Goal: Task Accomplishment & Management: Use online tool/utility

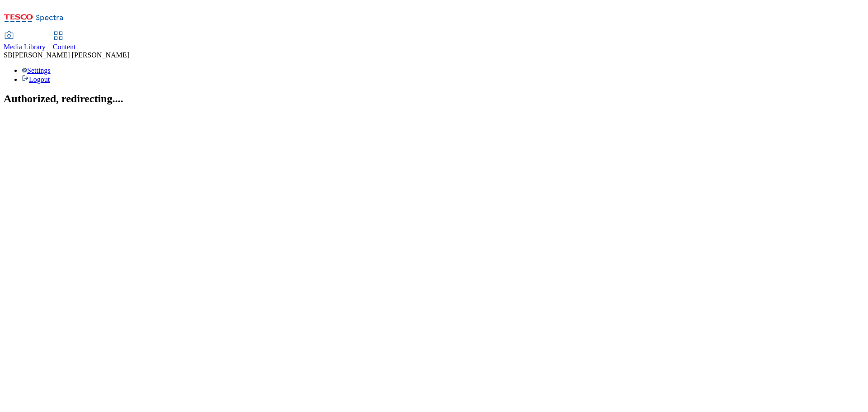
drag, startPoint x: 234, startPoint y: 0, endPoint x: 164, endPoint y: 64, distance: 95.0
click at [188, 105] on section "Authorized, redirecting...." at bounding box center [434, 99] width 860 height 12
click at [64, 30] on icon at bounding box center [58, 35] width 11 height 11
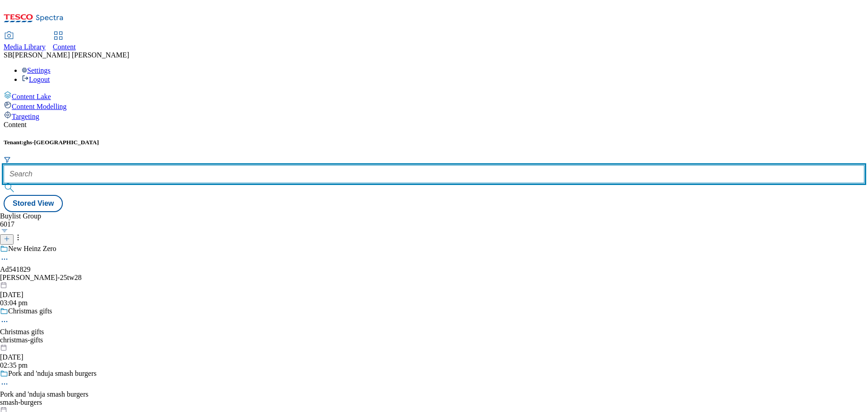
click at [196, 165] on input "text" at bounding box center [434, 174] width 860 height 18
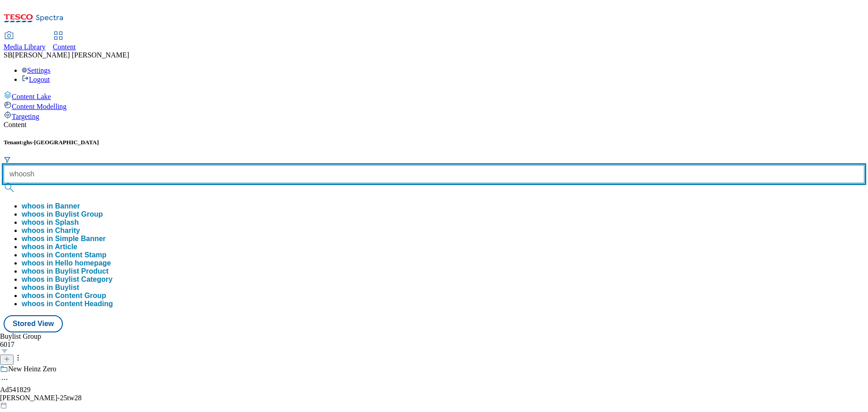
click at [4, 183] on button "submit" at bounding box center [10, 187] width 13 height 9
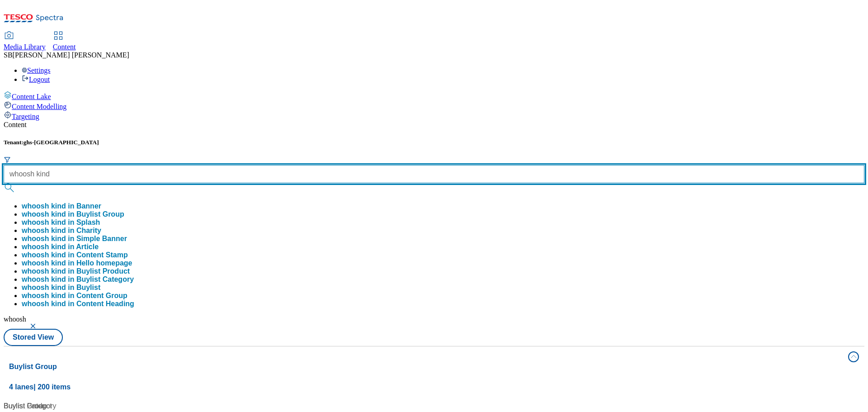
type input "whoosh kind"
click at [4, 183] on button "submit" at bounding box center [10, 187] width 13 height 9
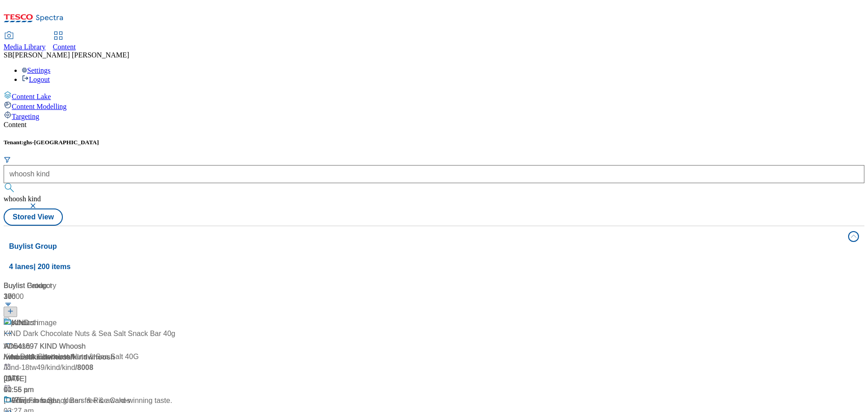
click at [347, 121] on div "Content Tenant: ghs-uk whoosh kind whoosh kind Stored View Buylist Group 4 lane…" at bounding box center [434, 370] width 860 height 499
click at [130, 384] on div "01:56 pm" at bounding box center [67, 389] width 127 height 11
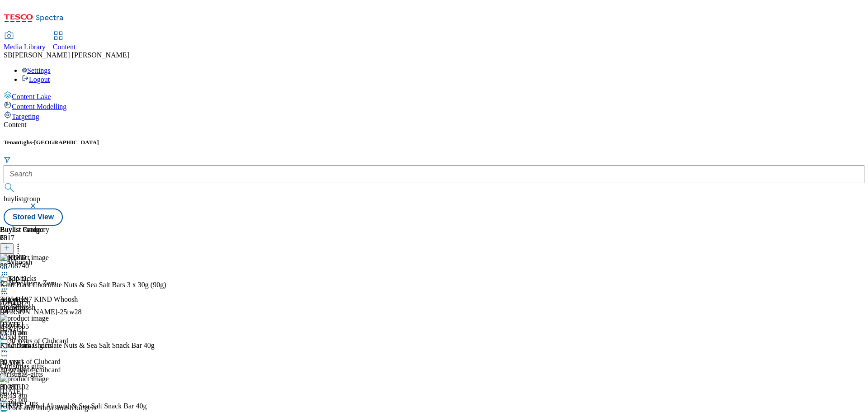
click at [10, 244] on icon at bounding box center [7, 247] width 6 height 6
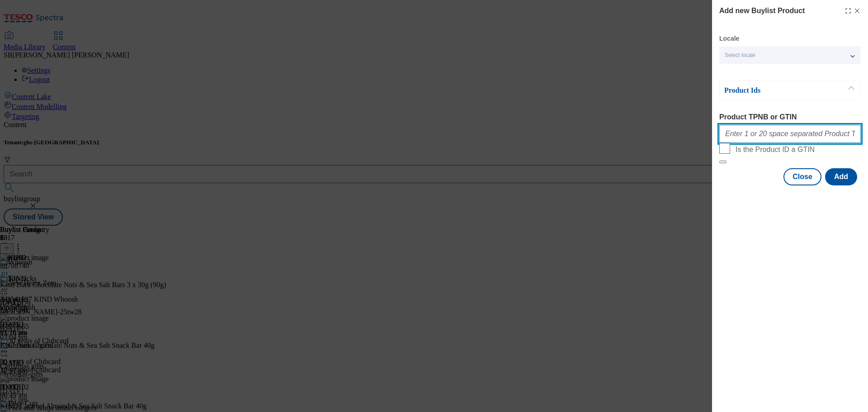
click at [742, 142] on input "Product TPNB or GTIN" at bounding box center [789, 134] width 141 height 18
paste input "90002086"
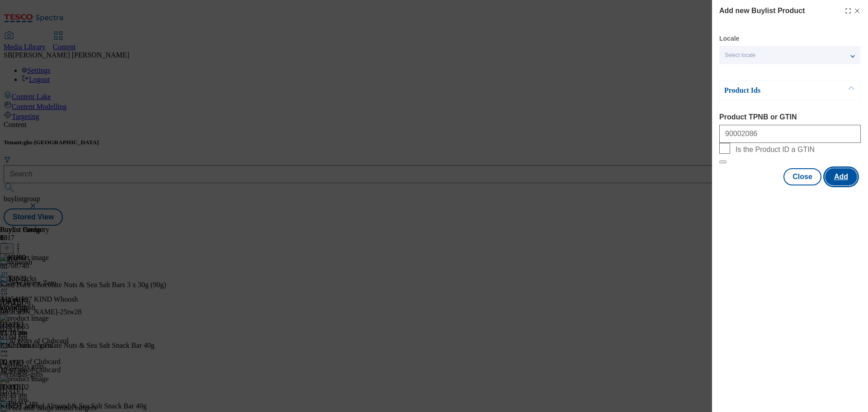
click at [840, 185] on button "Add" at bounding box center [841, 176] width 32 height 17
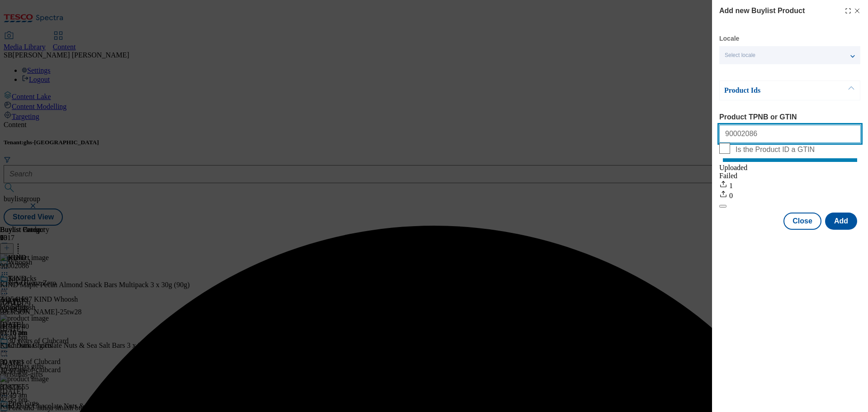
click at [738, 143] on input "90002086" at bounding box center [789, 134] width 141 height 18
click at [753, 137] on input "90002086" at bounding box center [789, 134] width 141 height 18
click at [733, 137] on input "90002086" at bounding box center [789, 134] width 141 height 18
paste input "2811818"
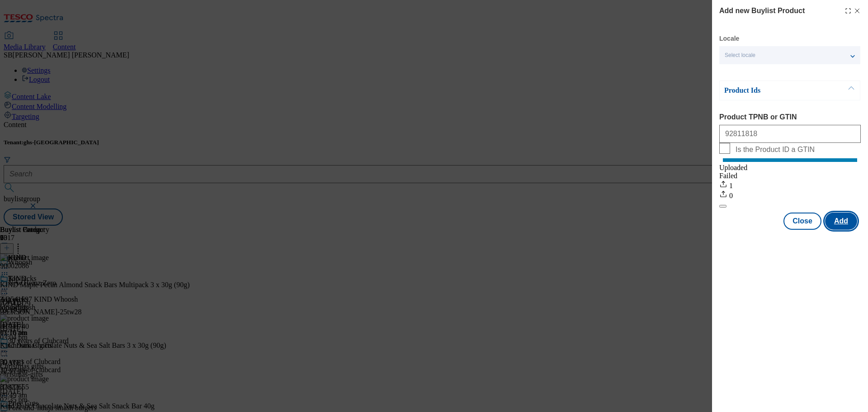
click at [839, 228] on button "Add" at bounding box center [841, 220] width 32 height 17
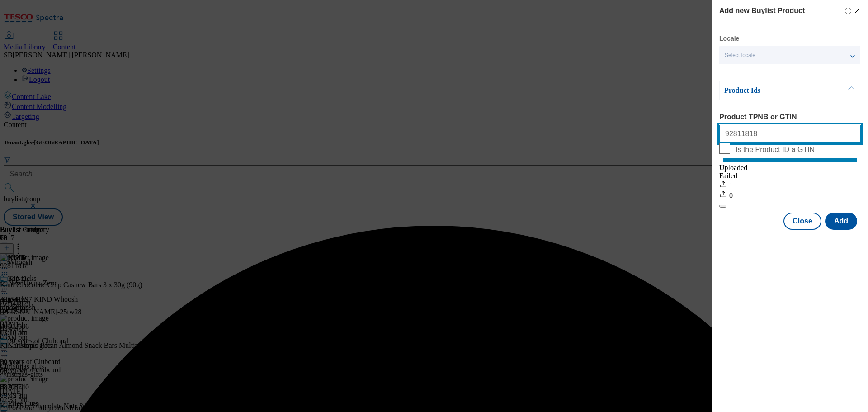
click at [731, 139] on input "92811818" at bounding box center [789, 134] width 141 height 18
click at [749, 139] on input "92811818" at bounding box center [789, 134] width 141 height 18
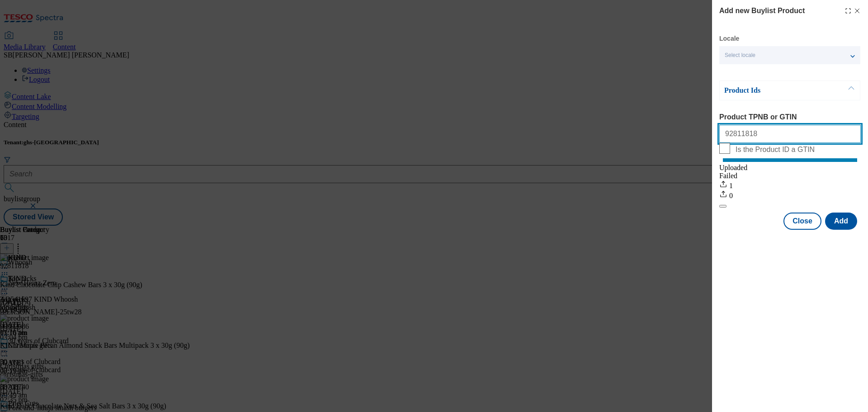
paste input "3986442"
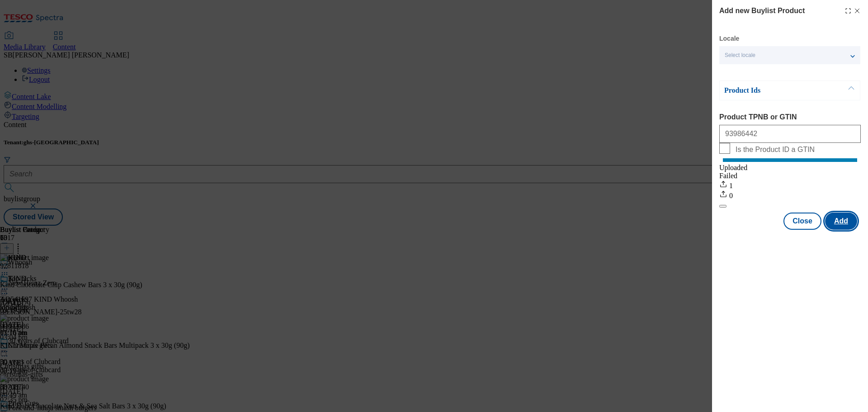
click at [845, 230] on button "Add" at bounding box center [841, 220] width 32 height 17
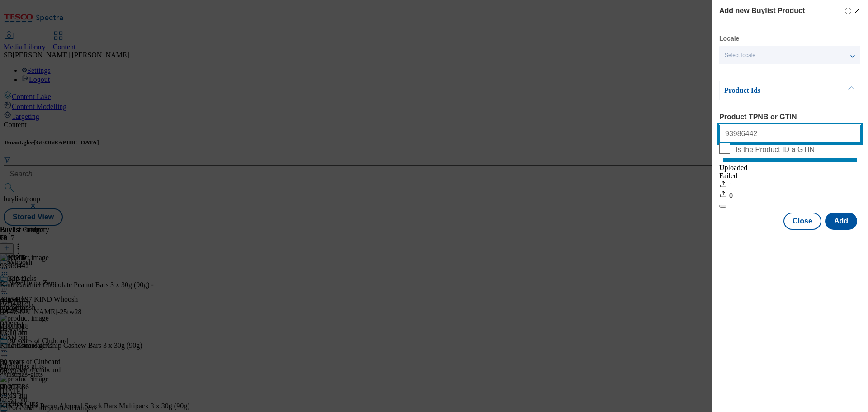
click at [761, 135] on input "93986442" at bounding box center [789, 134] width 141 height 18
paste input "88708671"
drag, startPoint x: 773, startPoint y: 133, endPoint x: 680, endPoint y: 147, distance: 94.1
click at [680, 147] on div "Add new Buylist Product Locale Select locale English Welsh Product Ids Product …" at bounding box center [434, 206] width 868 height 412
paste input "Modal"
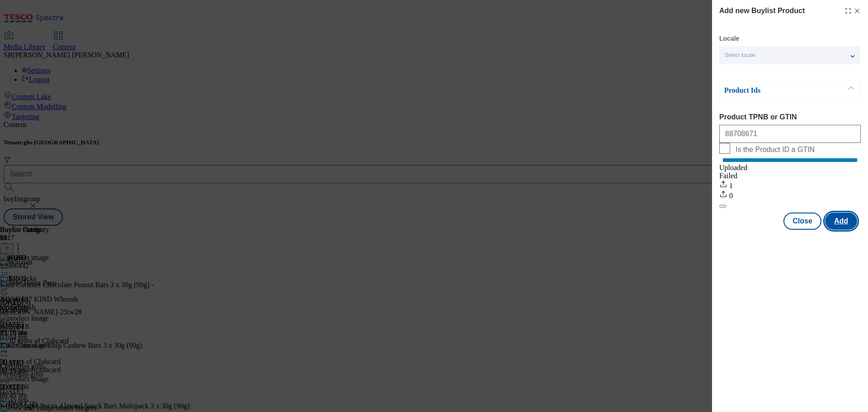
click at [840, 230] on button "Add" at bounding box center [841, 220] width 32 height 17
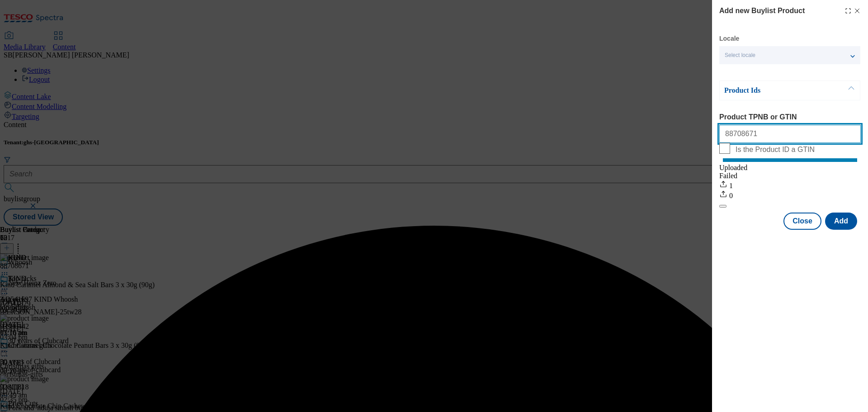
click at [743, 139] on input "88708671" at bounding box center [789, 134] width 141 height 18
paste input "1214"
type input "88712141"
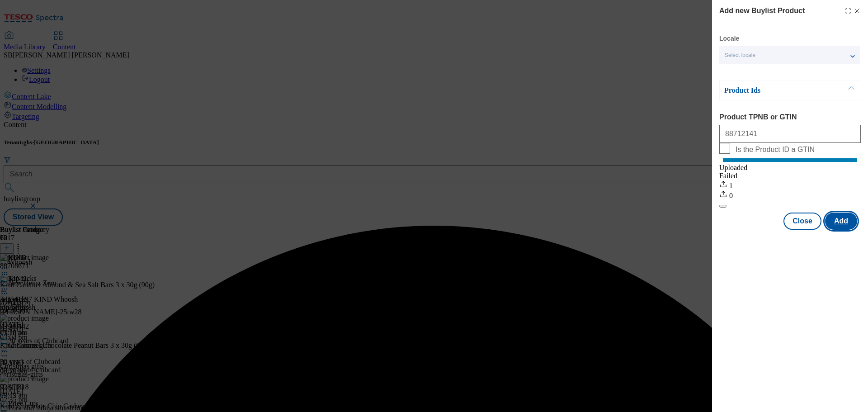
click at [840, 230] on button "Add" at bounding box center [841, 220] width 32 height 17
click at [858, 10] on icon "Modal" at bounding box center [856, 10] width 7 height 7
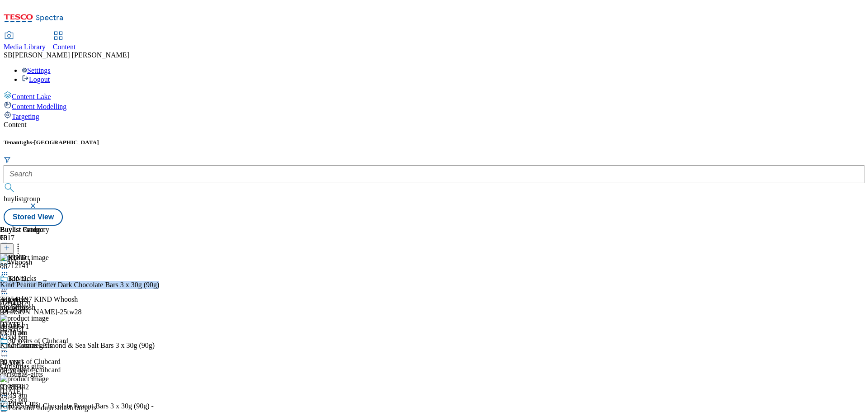
drag, startPoint x: 720, startPoint y: 146, endPoint x: 765, endPoint y: 173, distance: 52.5
click at [189, 253] on div "88712141 Kind Peanut Butter Dark Chocolate Bars 3 x 30g (90g) 20 Aug 2025 03:20…" at bounding box center [94, 283] width 189 height 61
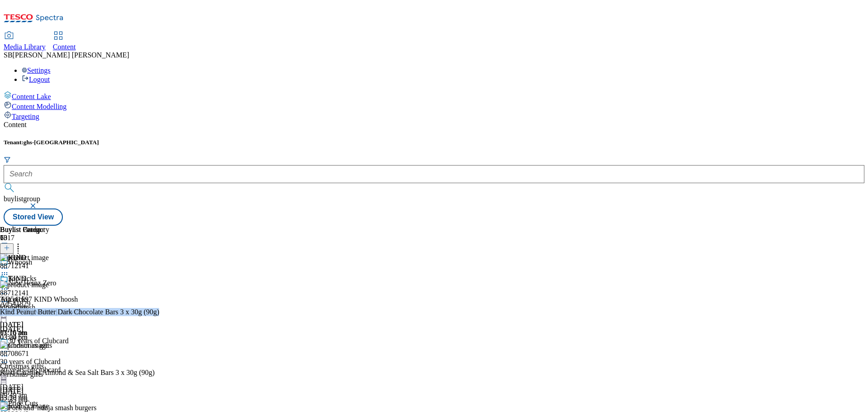
drag, startPoint x: 758, startPoint y: 145, endPoint x: 758, endPoint y: 204, distance: 58.7
click at [189, 281] on div "88712141 Kind Peanut Butter Dark Chocolate Bars 3 x 30g (90g) 20 Aug 2025 03:20…" at bounding box center [94, 311] width 189 height 61
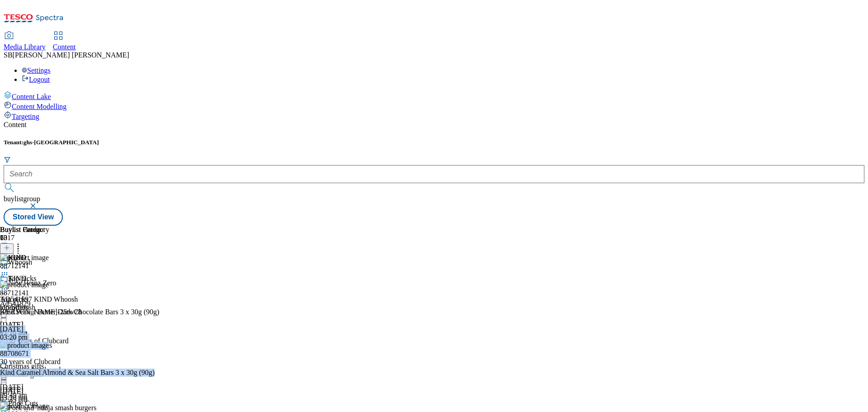
drag, startPoint x: 756, startPoint y: 171, endPoint x: 764, endPoint y: 216, distance: 45.5
click at [189, 281] on div "88712141 Kind Peanut Butter Dark Chocolate Bars 3 x 30g (90g) 20 Aug 2025 03:20…" at bounding box center [94, 311] width 189 height 61
click at [23, 242] on icon at bounding box center [18, 246] width 9 height 9
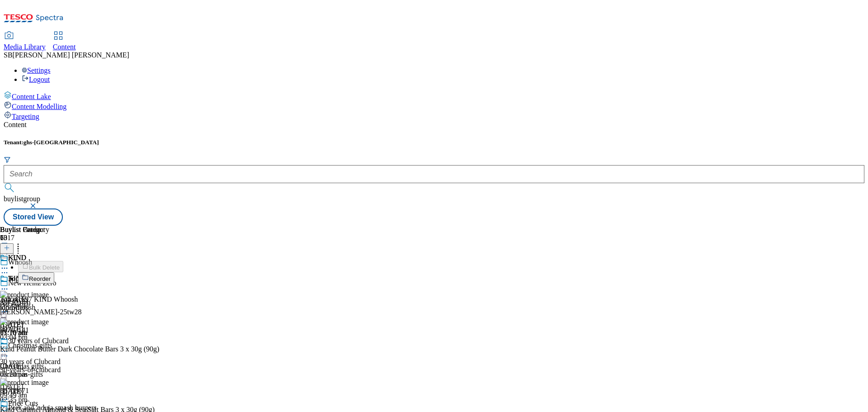
click at [54, 272] on button "Reorder" at bounding box center [36, 277] width 36 height 11
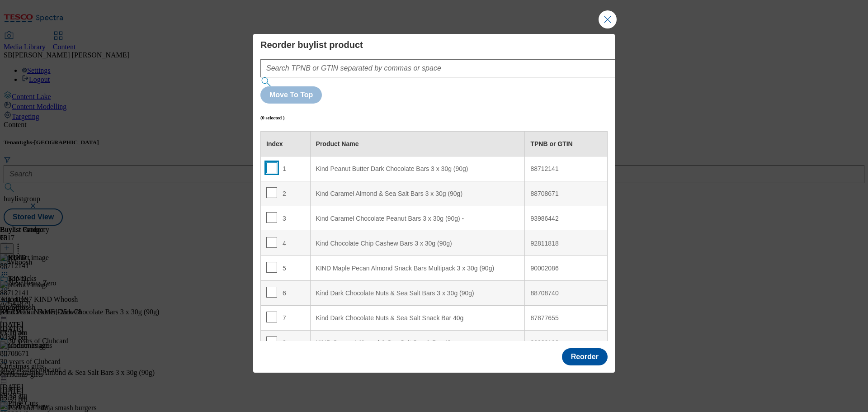
click at [272, 162] on input "Modal" at bounding box center [271, 167] width 11 height 11
checkbox input "true"
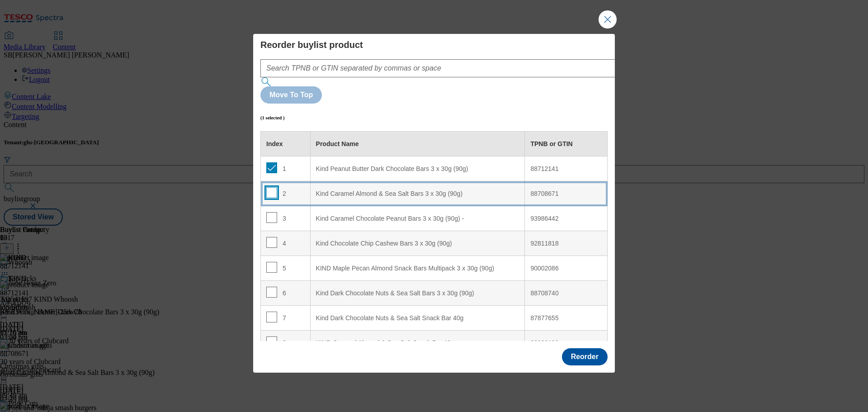
click at [272, 187] on input "Modal" at bounding box center [271, 192] width 11 height 11
checkbox input "true"
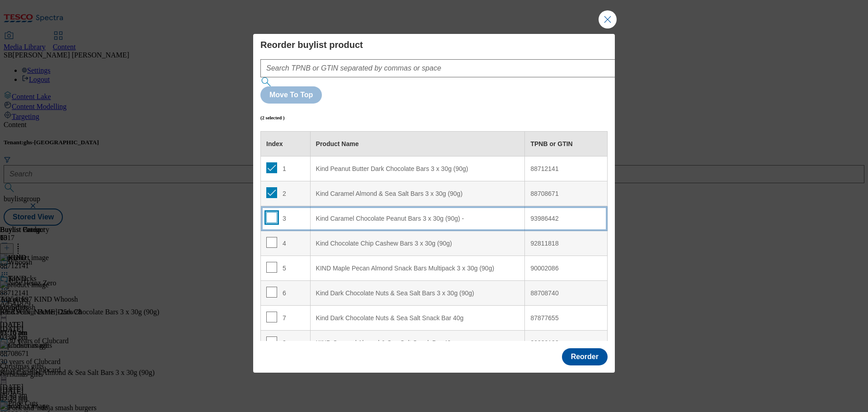
click at [270, 212] on input "Modal" at bounding box center [271, 217] width 11 height 11
checkbox input "true"
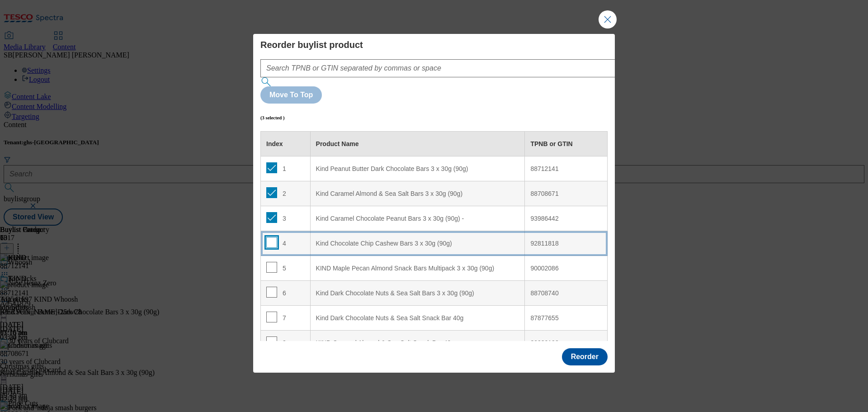
click at [271, 237] on input "Modal" at bounding box center [271, 242] width 11 height 11
checkbox input "true"
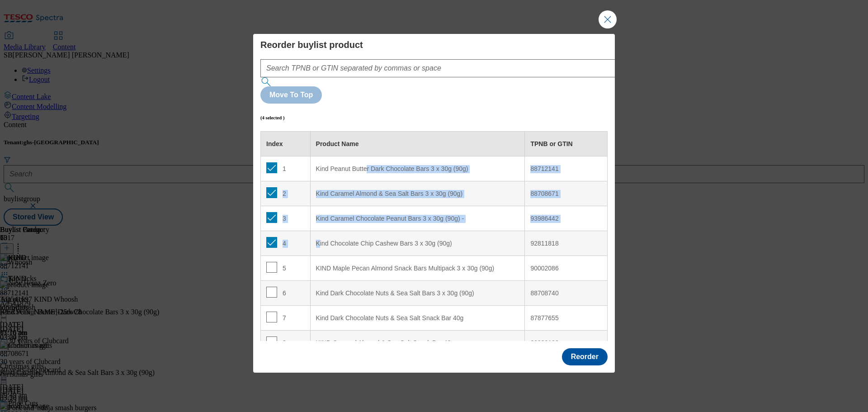
drag, startPoint x: 369, startPoint y: 141, endPoint x: 318, endPoint y: 218, distance: 92.2
click at [318, 218] on tbody "1 Kind Peanut Butter Dark Chocolate Bars 3 x 30g (90g) 88712141 2 Kind Caramel …" at bounding box center [434, 317] width 347 height 323
click at [291, 181] on td "2" at bounding box center [286, 193] width 50 height 25
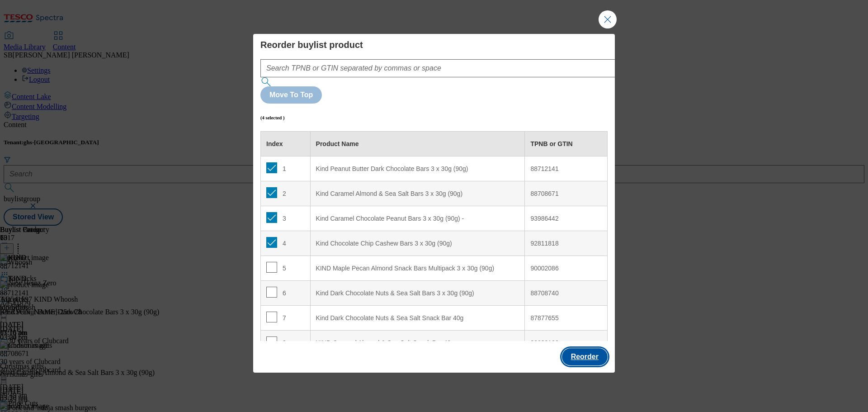
click at [591, 348] on button "Reorder" at bounding box center [585, 356] width 46 height 17
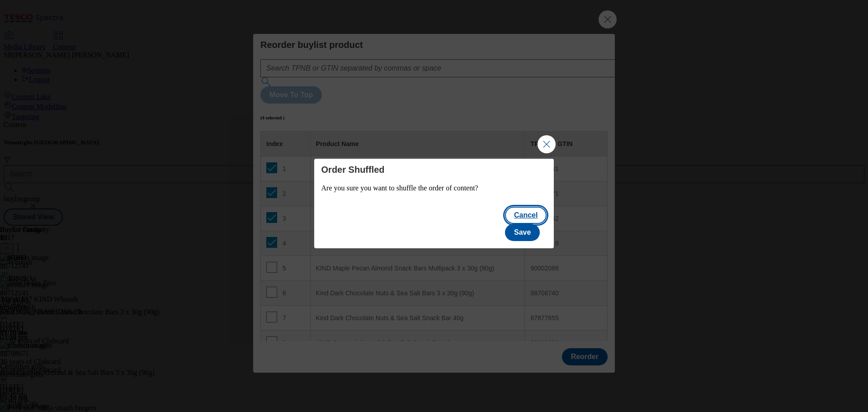
click at [505, 224] on button "Cancel" at bounding box center [526, 215] width 42 height 17
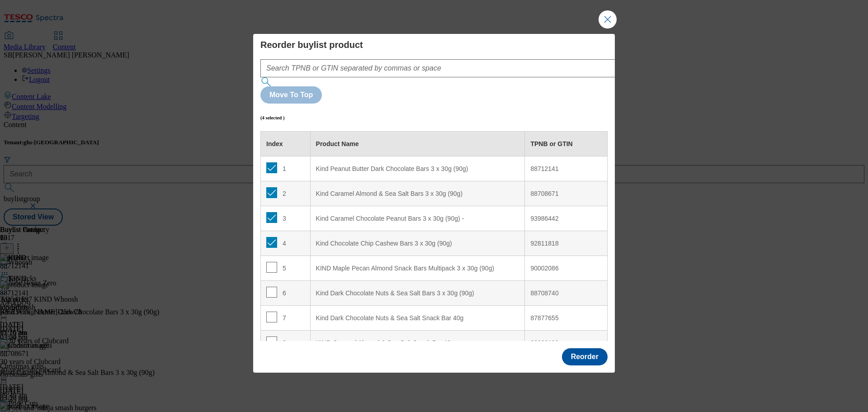
click at [284, 237] on div "4" at bounding box center [285, 243] width 38 height 13
drag, startPoint x: 549, startPoint y: 146, endPoint x: 561, endPoint y: 145, distance: 12.7
click at [561, 165] on div "88712141" at bounding box center [565, 169] width 71 height 8
click at [268, 162] on input "Modal" at bounding box center [271, 167] width 11 height 11
checkbox input "false"
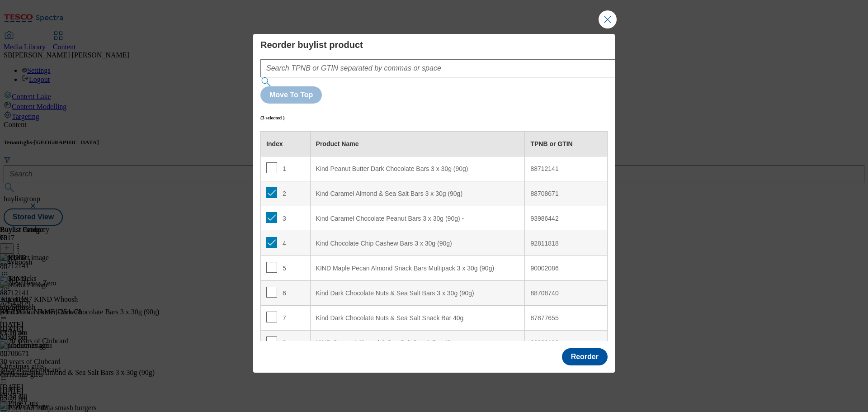
click at [266, 181] on td "2" at bounding box center [286, 193] width 50 height 25
click at [274, 187] on input "Modal" at bounding box center [271, 192] width 11 height 11
checkbox input "false"
click at [272, 212] on input "Modal" at bounding box center [271, 217] width 11 height 11
checkbox input "false"
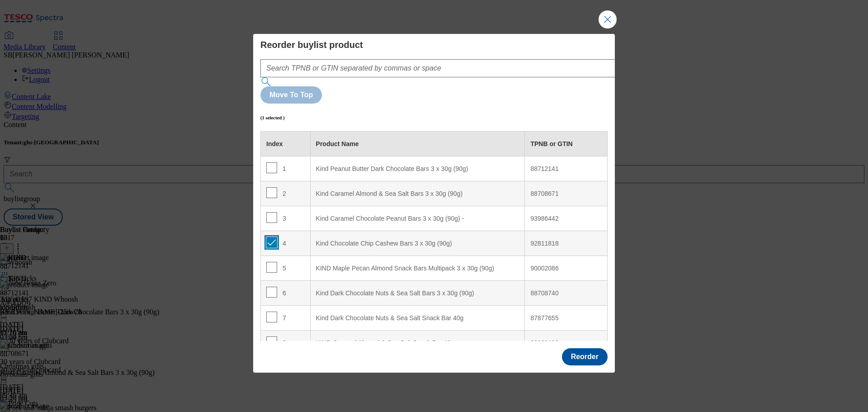
click at [271, 237] on input "Modal" at bounding box center [271, 242] width 11 height 11
checkbox input "false"
click at [594, 88] on div "Move To Top" at bounding box center [433, 94] width 347 height 17
click at [272, 256] on td "5" at bounding box center [286, 268] width 50 height 25
click at [272, 262] on input "Modal" at bounding box center [271, 267] width 11 height 11
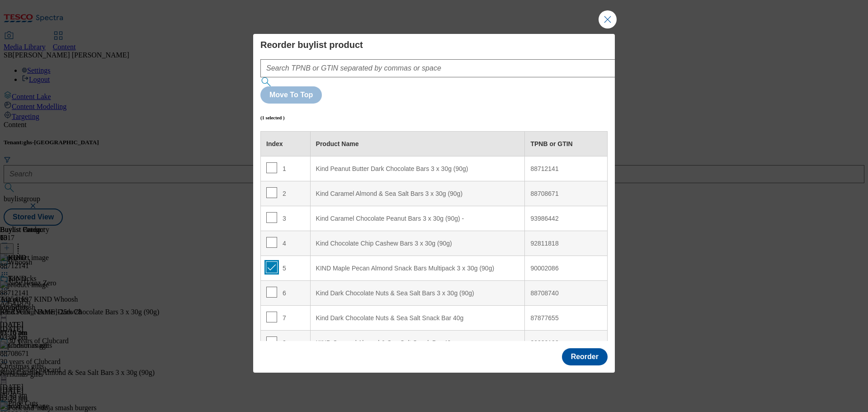
click at [272, 262] on input "Modal" at bounding box center [271, 267] width 11 height 11
checkbox input "false"
click at [581, 348] on button "Reorder" at bounding box center [585, 356] width 46 height 17
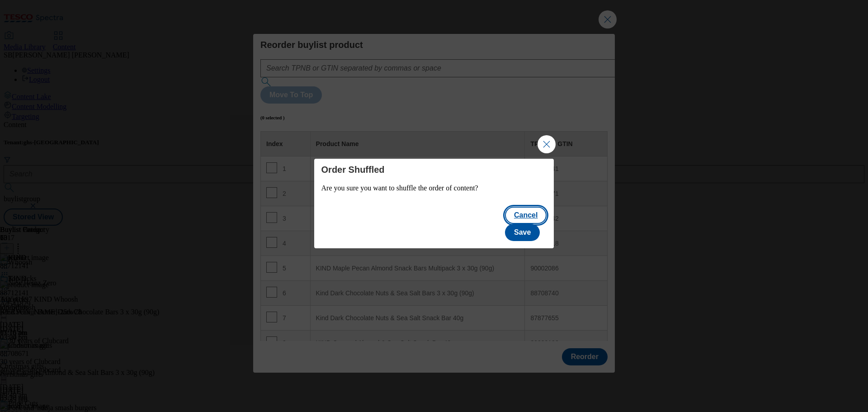
click at [505, 224] on button "Cancel" at bounding box center [526, 215] width 42 height 17
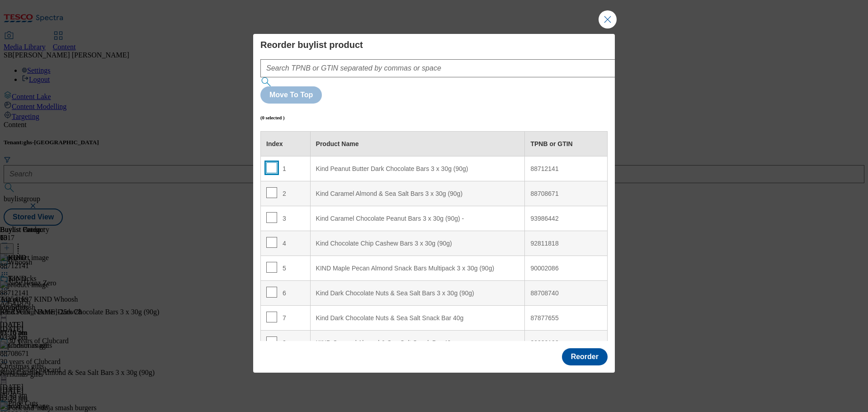
drag, startPoint x: 277, startPoint y: 142, endPoint x: 266, endPoint y: 145, distance: 11.2
click at [266, 162] on div "1" at bounding box center [285, 168] width 38 height 13
click at [271, 162] on input "Modal" at bounding box center [271, 167] width 11 height 11
checkbox input "true"
click at [280, 115] on h6 "(1 selected )" at bounding box center [272, 117] width 24 height 5
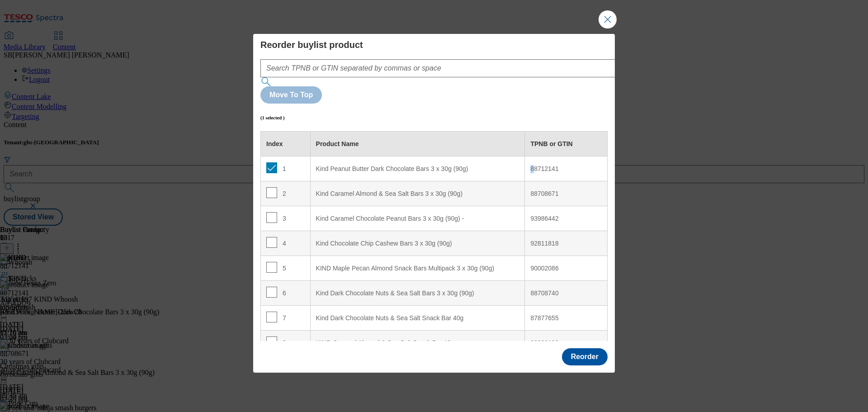
drag, startPoint x: 527, startPoint y: 142, endPoint x: 475, endPoint y: 134, distance: 52.5
click at [475, 156] on tr "1 Kind Peanut Butter Dark Chocolate Bars 3 x 30g (90g) 88712141" at bounding box center [434, 168] width 347 height 25
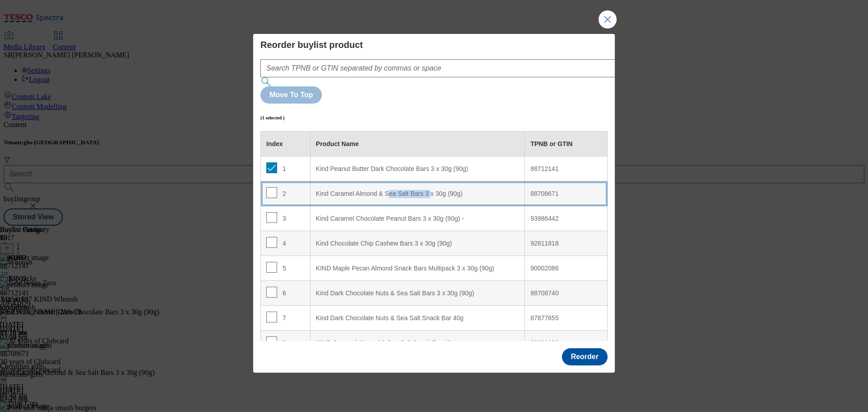
drag, startPoint x: 429, startPoint y: 168, endPoint x: 389, endPoint y: 164, distance: 40.4
click at [389, 190] on div "Kind Caramel Almond & Sea Salt Bars 3 x 30g (90g)" at bounding box center [417, 194] width 203 height 8
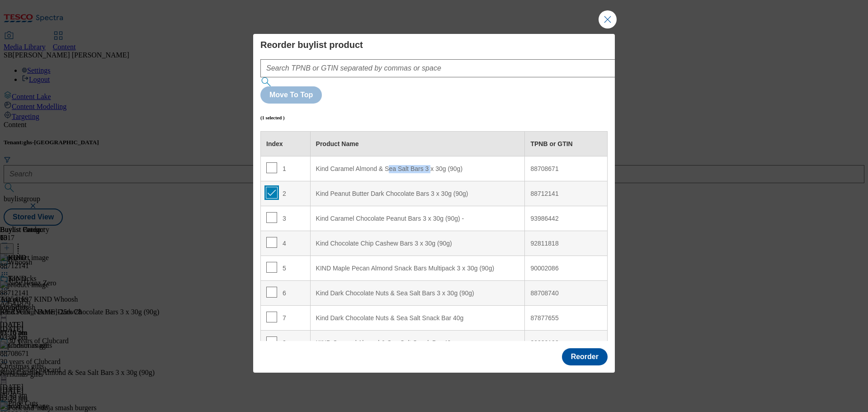
click at [271, 187] on input "Modal" at bounding box center [271, 192] width 11 height 11
checkbox input "false"
click at [272, 162] on input "Modal" at bounding box center [271, 167] width 11 height 11
checkbox input "true"
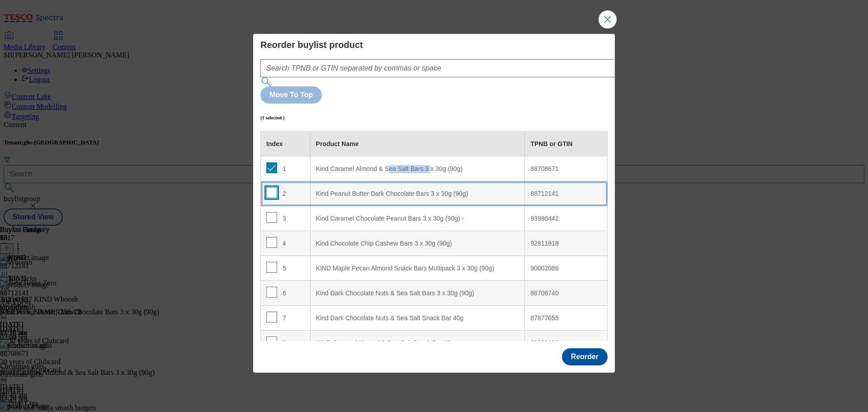
click at [267, 187] on input "Modal" at bounding box center [271, 192] width 11 height 11
checkbox input "true"
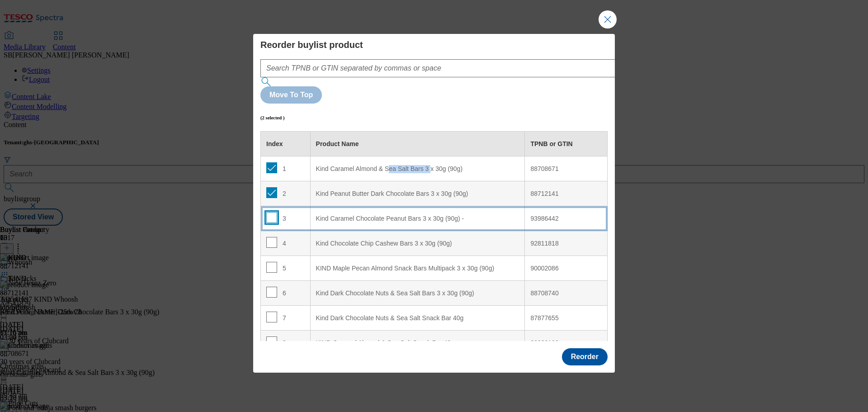
click at [268, 212] on input "Modal" at bounding box center [271, 217] width 11 height 11
checkbox input "true"
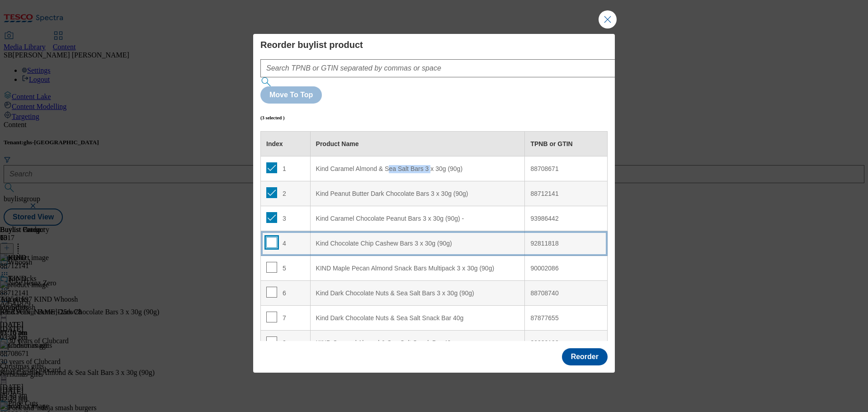
click at [270, 237] on input "Modal" at bounding box center [271, 242] width 11 height 11
checkbox input "true"
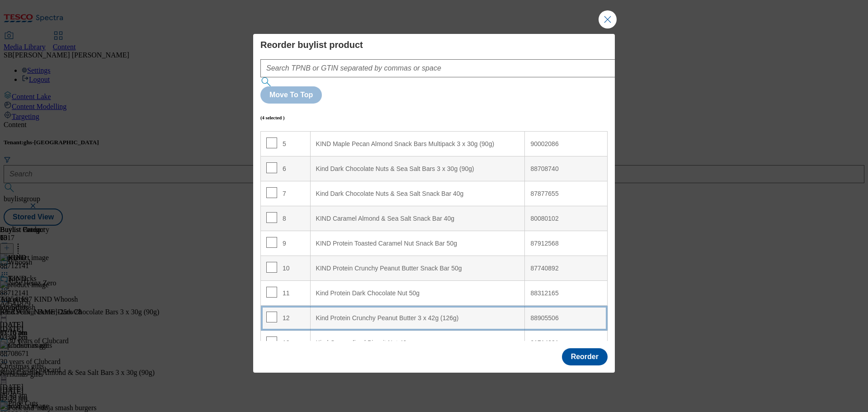
scroll to position [139, 0]
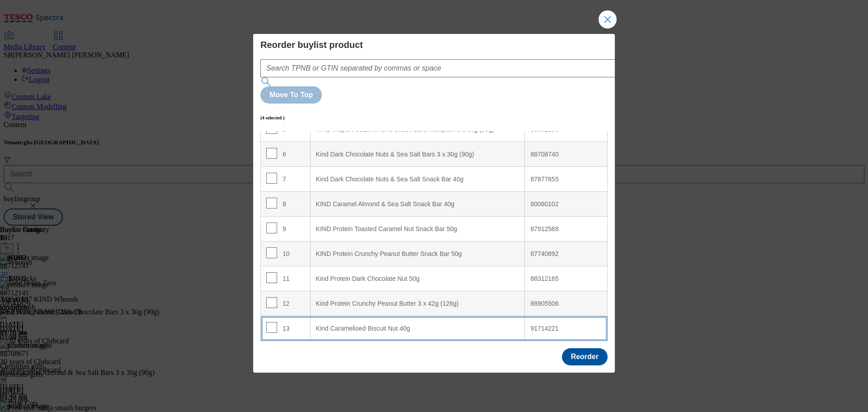
click at [385, 316] on 40g "Kind Caramelised Biscuit Nut 40g" at bounding box center [417, 328] width 215 height 25
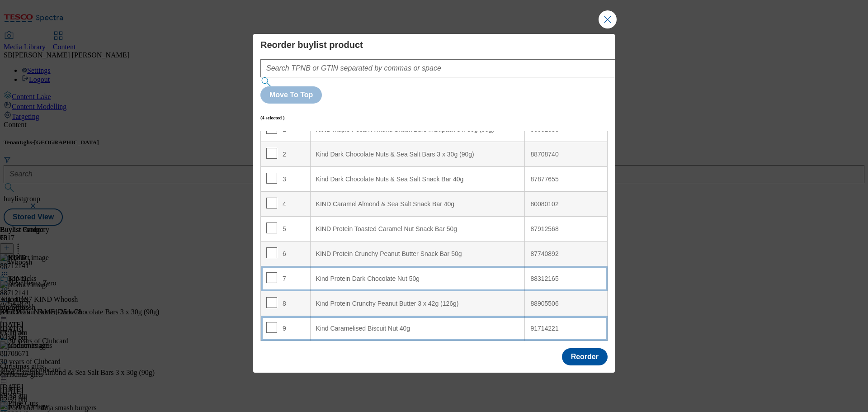
scroll to position [0, 0]
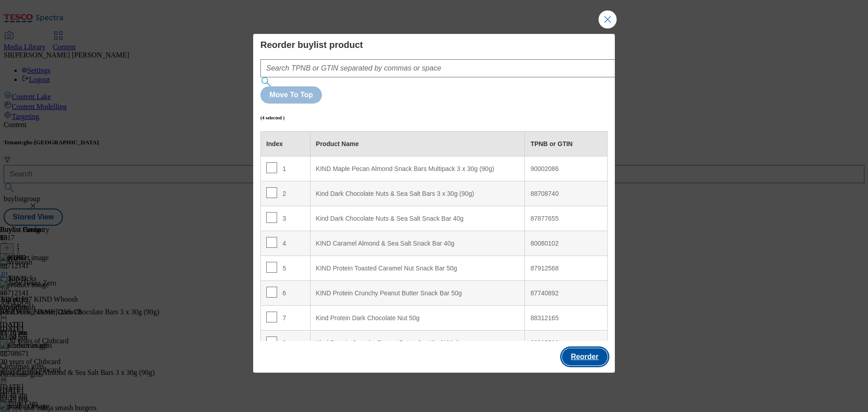
click at [591, 348] on button "Reorder" at bounding box center [585, 356] width 46 height 17
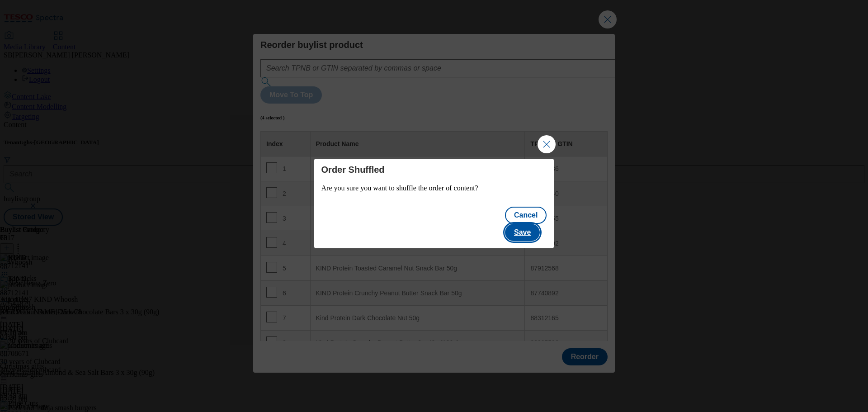
click at [523, 224] on button "Save" at bounding box center [522, 232] width 35 height 17
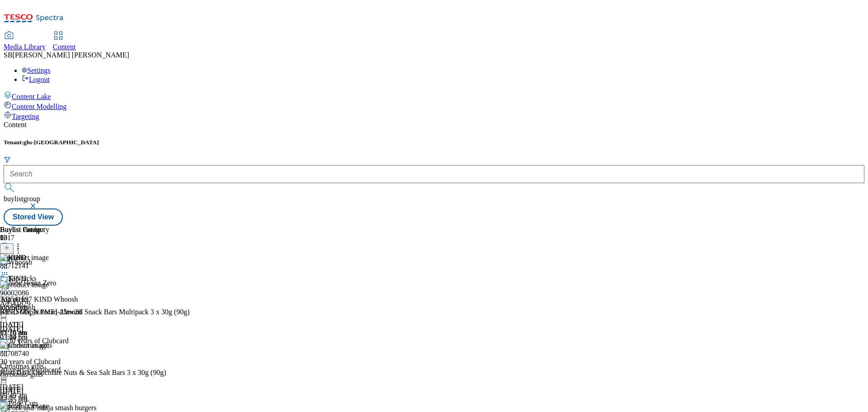
click at [23, 242] on icon at bounding box center [18, 246] width 9 height 9
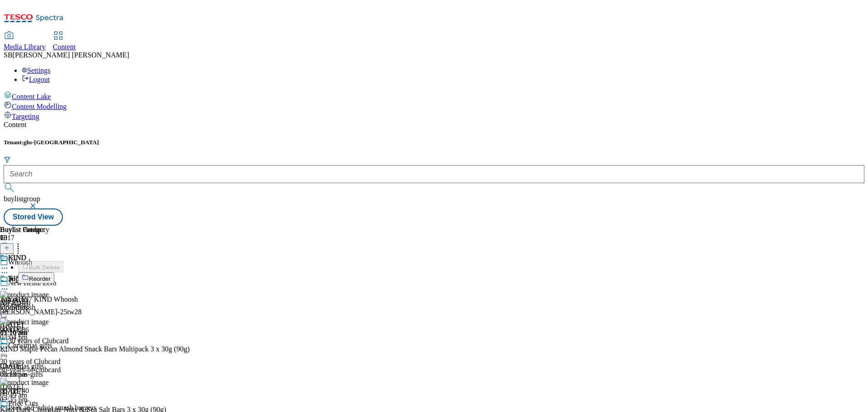
click at [54, 272] on button "Reorder" at bounding box center [36, 277] width 36 height 11
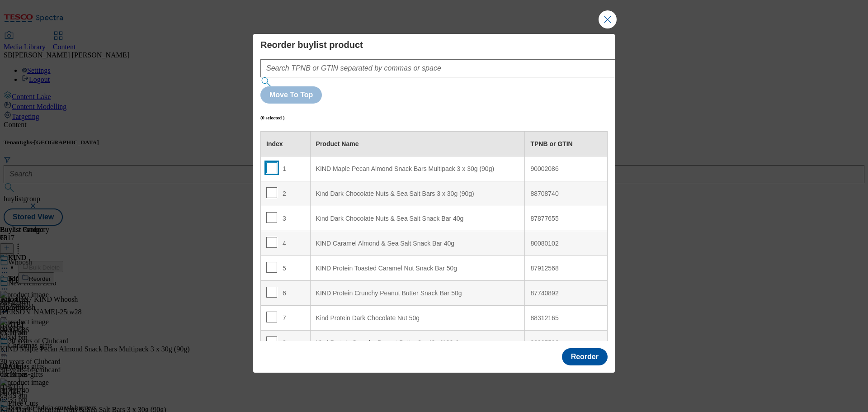
click at [272, 162] on input "Modal" at bounding box center [271, 167] width 11 height 11
click at [274, 162] on input "Modal" at bounding box center [271, 167] width 11 height 11
checkbox input "false"
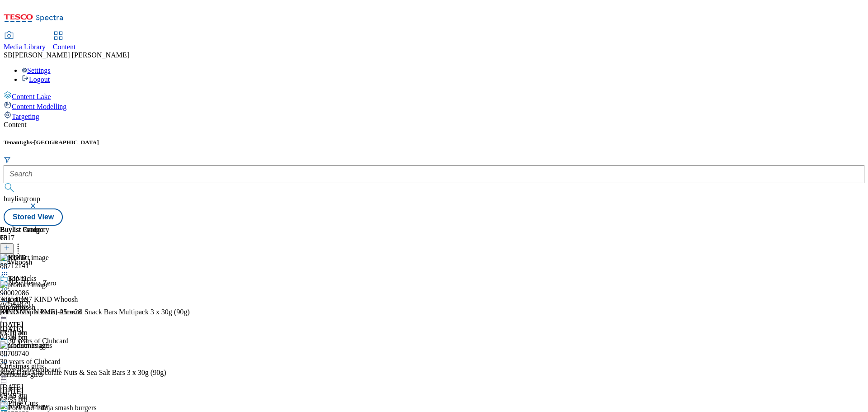
click at [23, 242] on icon at bounding box center [18, 246] width 9 height 9
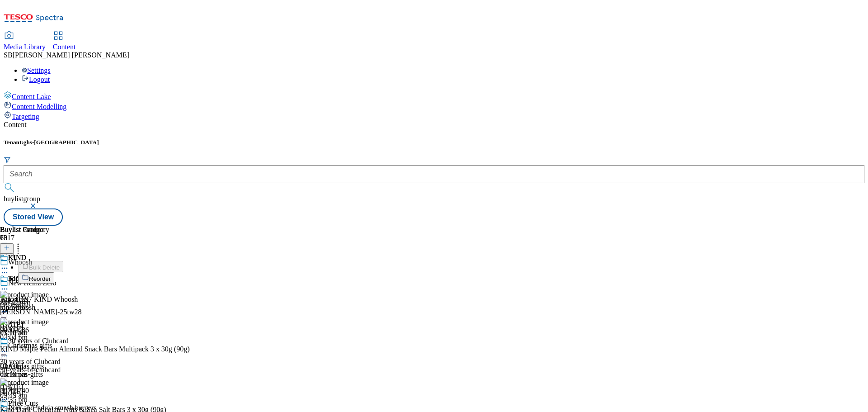
click at [54, 272] on button "Reorder" at bounding box center [36, 277] width 36 height 11
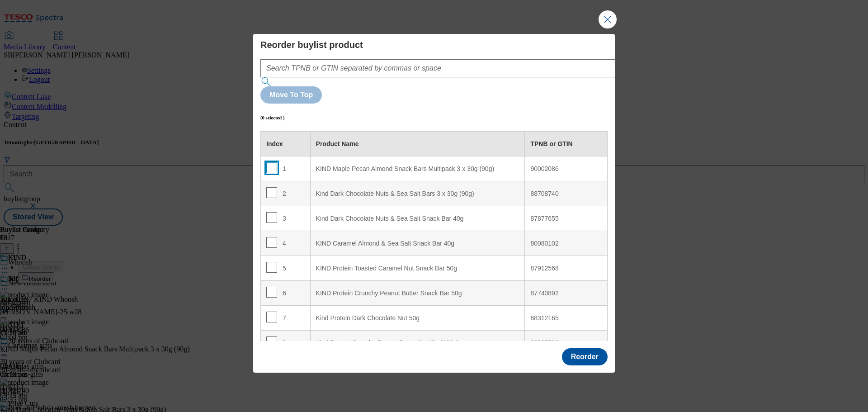
click at [266, 162] on input "Modal" at bounding box center [271, 167] width 11 height 11
checkbox input "true"
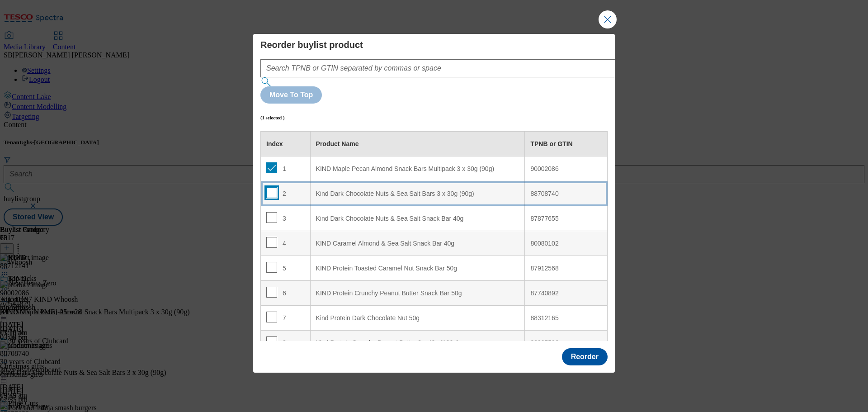
click at [268, 187] on input "Modal" at bounding box center [271, 192] width 11 height 11
checkbox input "true"
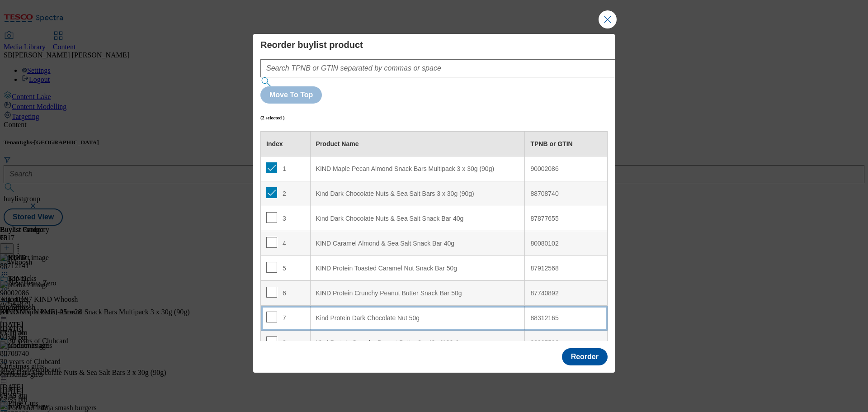
click at [460, 314] on div "Kind Protein Dark Chocolate Nut 50g" at bounding box center [417, 318] width 203 height 8
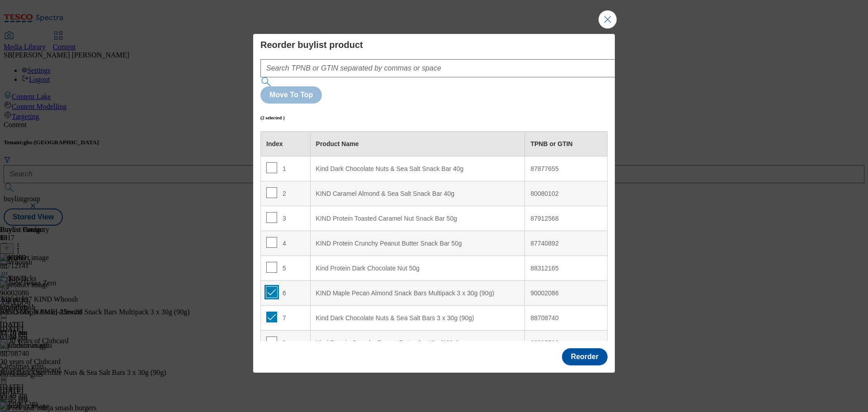
click at [272, 286] on input "Modal" at bounding box center [271, 291] width 11 height 11
checkbox input "false"
click at [267, 305] on td "7" at bounding box center [286, 317] width 50 height 25
click at [268, 311] on input "Modal" at bounding box center [271, 316] width 11 height 11
checkbox input "false"
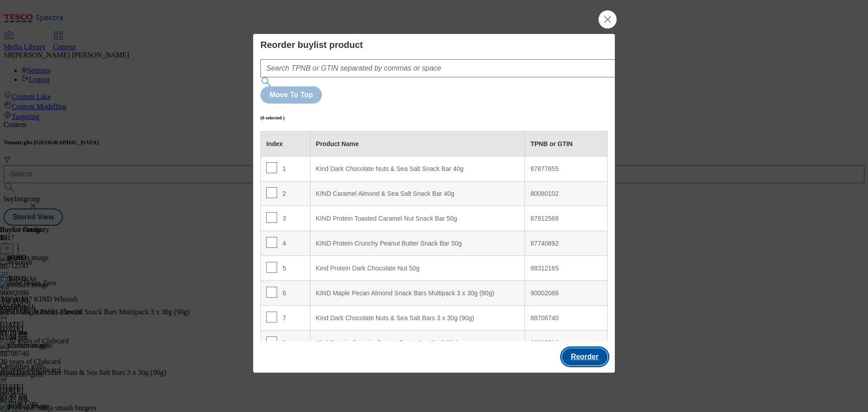
click at [578, 348] on button "Reorder" at bounding box center [585, 356] width 46 height 17
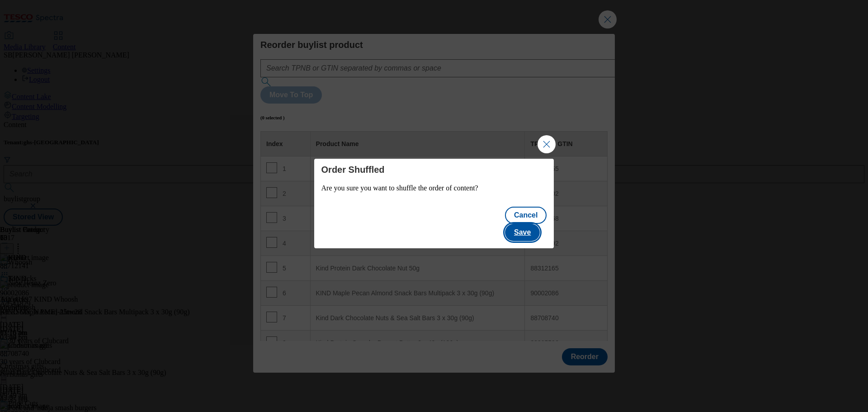
click at [530, 229] on button "Save" at bounding box center [522, 232] width 35 height 17
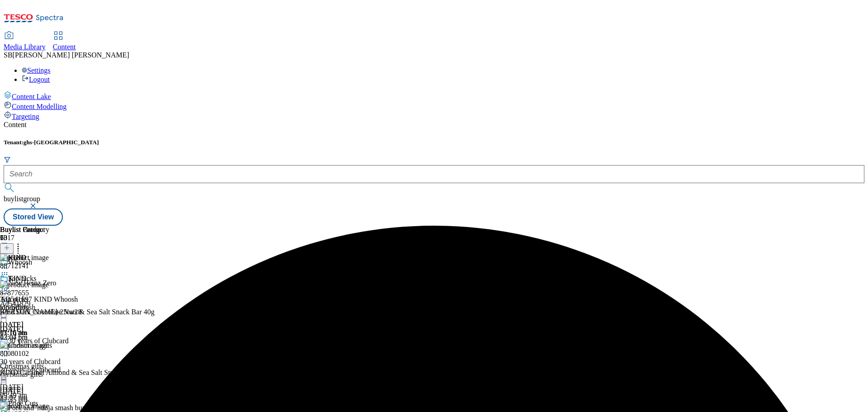
click at [9, 270] on icon at bounding box center [4, 274] width 9 height 9
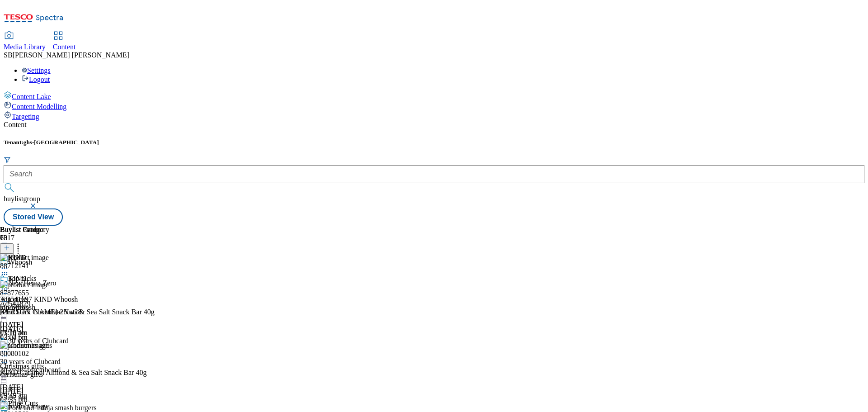
click at [9, 284] on icon at bounding box center [4, 288] width 9 height 9
click at [23, 242] on icon at bounding box center [18, 246] width 9 height 9
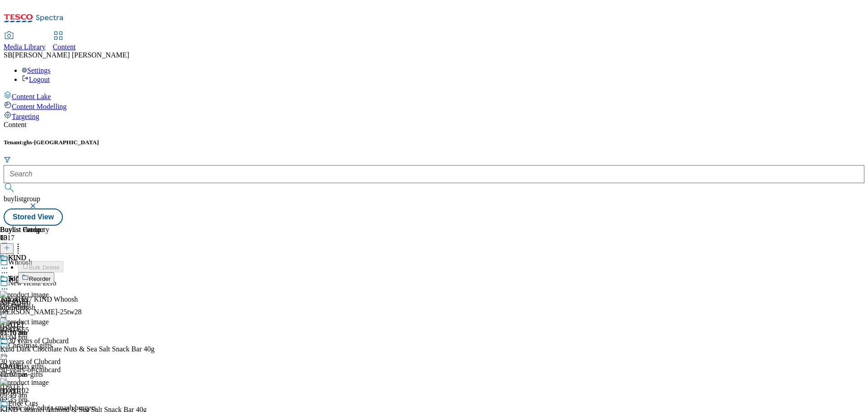
click at [23, 242] on icon at bounding box center [18, 246] width 9 height 9
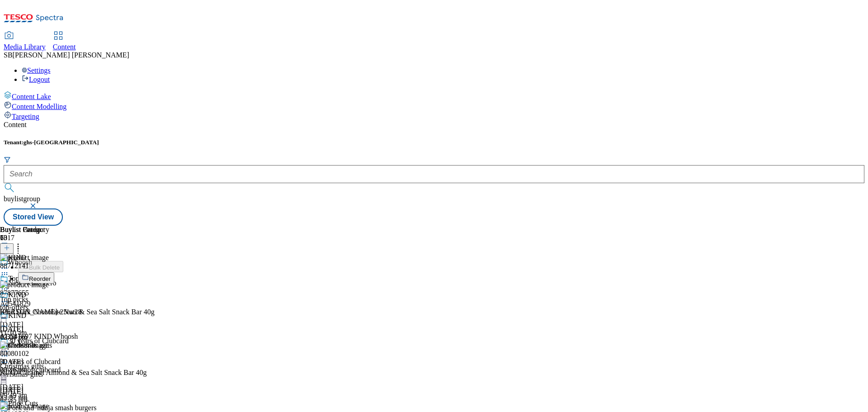
click at [78, 272] on li "Reorder" at bounding box center [48, 277] width 60 height 11
click at [78, 274] on div "KIND AD541697 KIND Whoosh kindwhoosh 13 Aug 2025 03:16 pm" at bounding box center [39, 305] width 78 height 62
click at [9, 284] on icon at bounding box center [4, 288] width 9 height 9
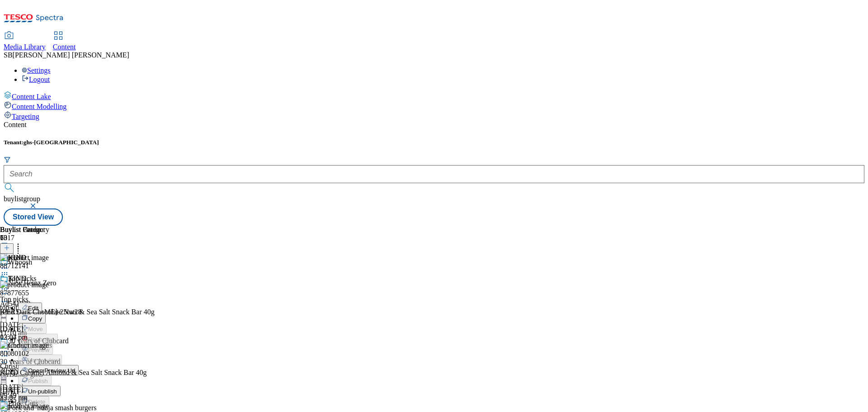
click at [79, 274] on div "KIND Edit Copy Move Reporting Preview Un-preview Open Preview Url Publish Un-pu…" at bounding box center [39, 364] width 79 height 181
click at [49, 253] on img at bounding box center [24, 257] width 49 height 8
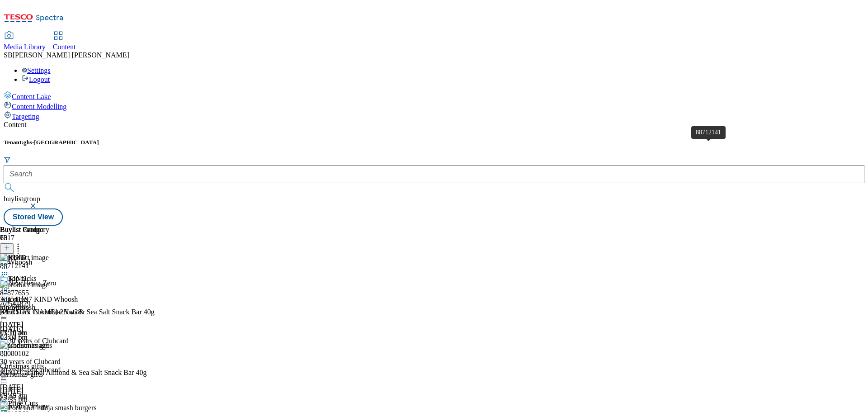
click at [29, 262] on div "88712141" at bounding box center [14, 266] width 29 height 8
copy div "88712141"
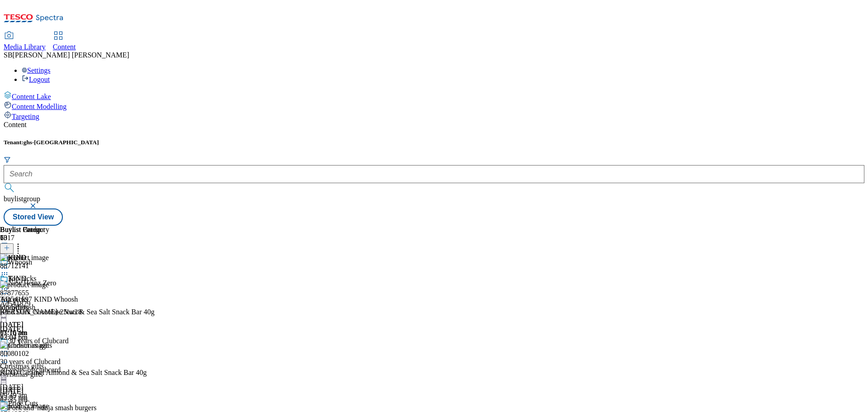
click at [189, 316] on div at bounding box center [94, 316] width 189 height 0
click at [9, 284] on icon at bounding box center [4, 288] width 9 height 9
click at [79, 274] on div "KIND Edit Copy Move Reporting Preview Un-preview Open Preview Url Publish Un-pu…" at bounding box center [39, 364] width 79 height 181
click at [9, 284] on icon at bounding box center [4, 288] width 9 height 9
click at [79, 274] on div "KIND Edit Copy Move Reporting Preview Un-preview Open Preview Url Publish Un-pu…" at bounding box center [39, 364] width 79 height 181
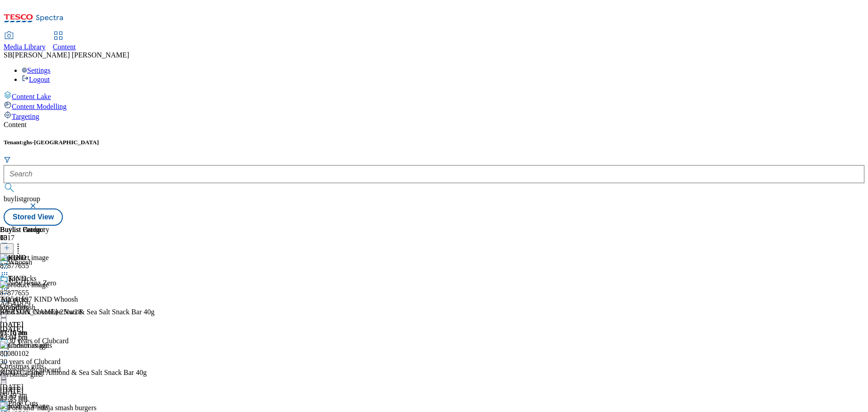
click at [9, 284] on icon at bounding box center [4, 288] width 9 height 9
click at [42, 302] on button "Edit" at bounding box center [30, 307] width 24 height 10
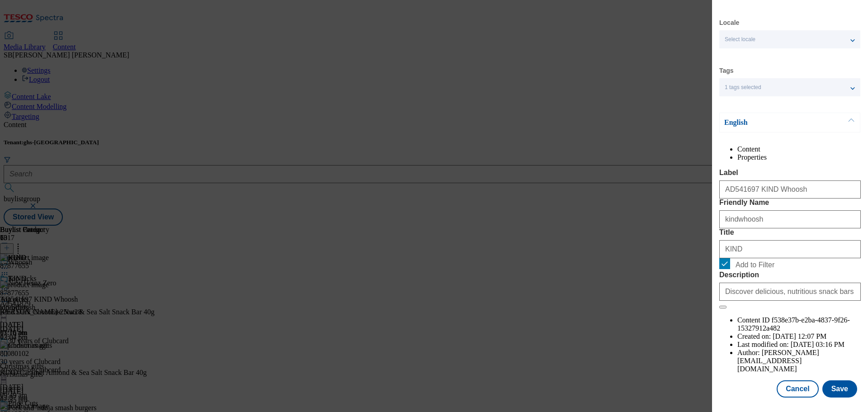
scroll to position [33, 0]
click at [840, 394] on button "Save" at bounding box center [839, 388] width 35 height 17
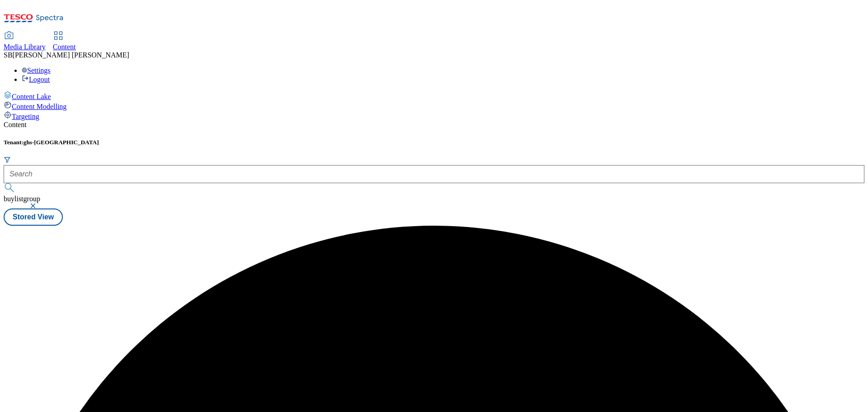
scroll to position [0, 0]
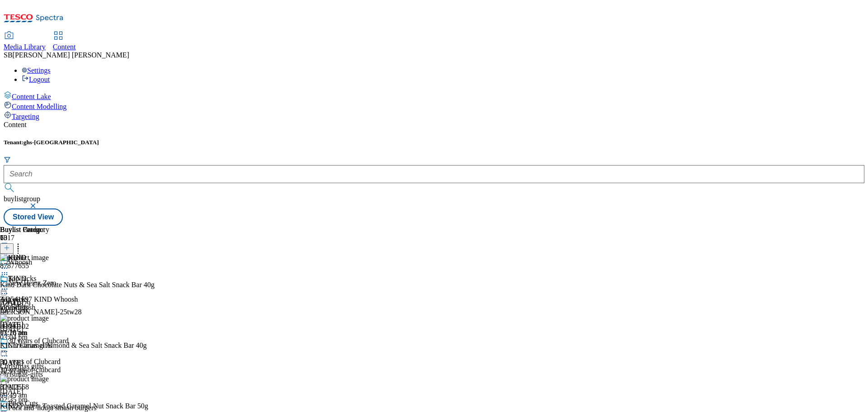
click at [9, 284] on icon at bounding box center [4, 288] width 9 height 9
click at [78, 274] on div "KIND AD541697 KIND Whoosh kindwhoosh 20 Aug 2025 03:28 pm" at bounding box center [39, 305] width 78 height 62
click at [9, 284] on icon at bounding box center [4, 288] width 9 height 9
click at [49, 346] on span "Preview" at bounding box center [38, 349] width 21 height 7
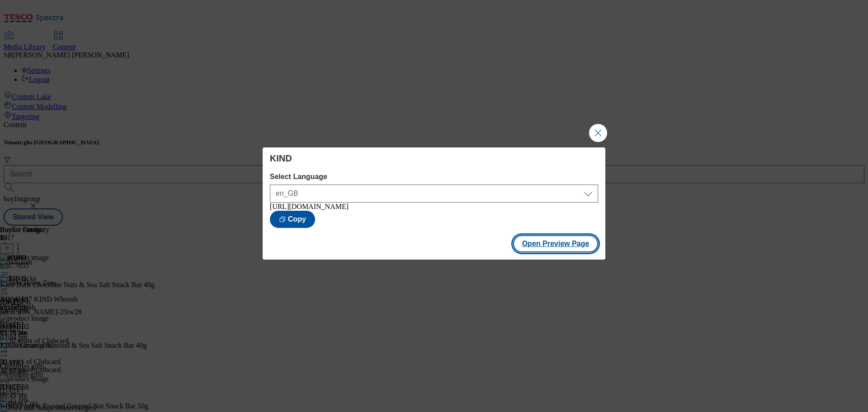
click at [553, 248] on button "Open Preview Page" at bounding box center [555, 243] width 85 height 17
click at [595, 137] on button "Close Modal" at bounding box center [598, 133] width 18 height 18
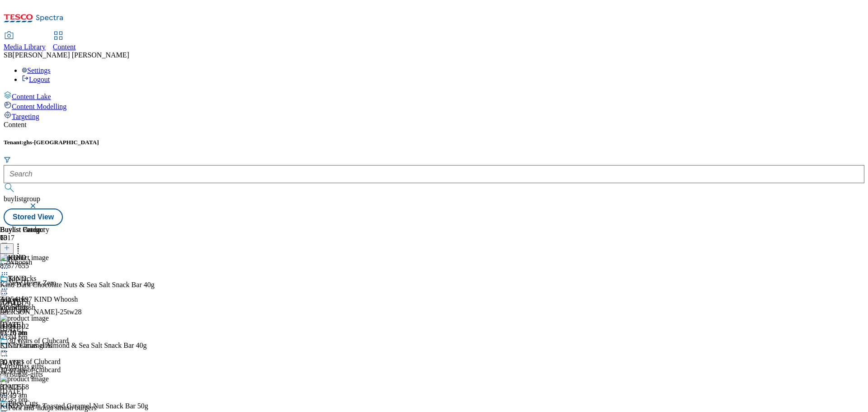
click at [9, 284] on icon at bounding box center [4, 288] width 9 height 9
click at [52, 375] on button "Publish" at bounding box center [34, 380] width 33 height 10
